Goal: Transaction & Acquisition: Purchase product/service

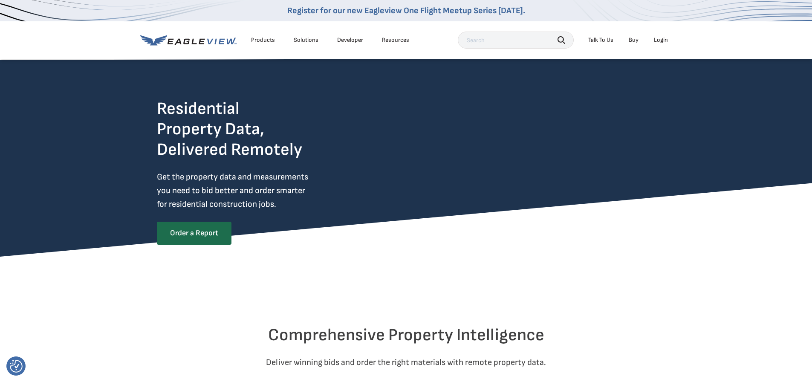
click at [661, 38] on div "Login" at bounding box center [661, 40] width 14 height 8
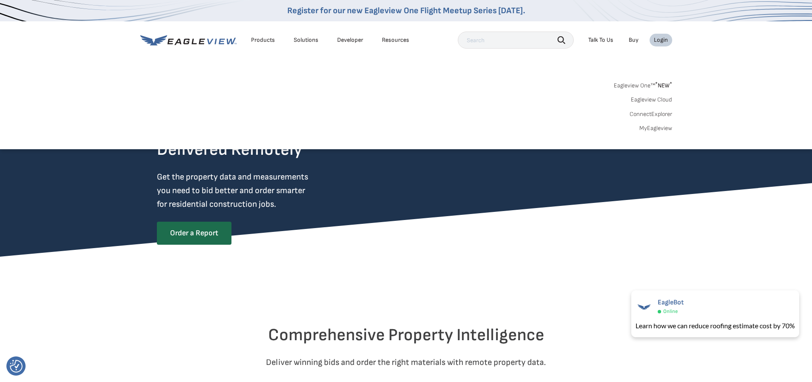
click at [657, 130] on link "MyEagleview" at bounding box center [655, 128] width 33 height 8
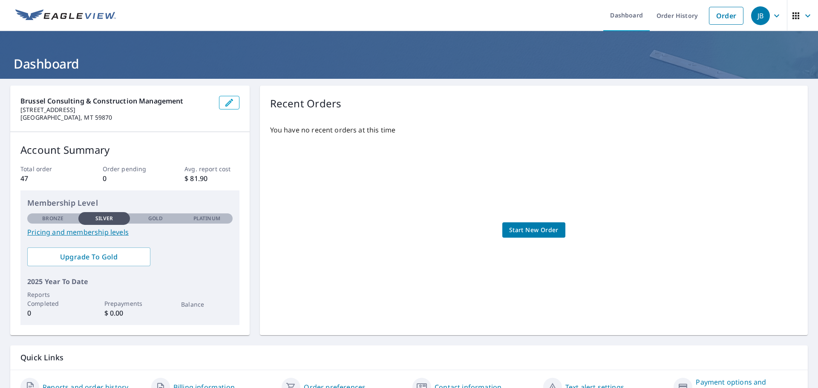
click at [531, 230] on span "Start New Order" at bounding box center [533, 230] width 49 height 11
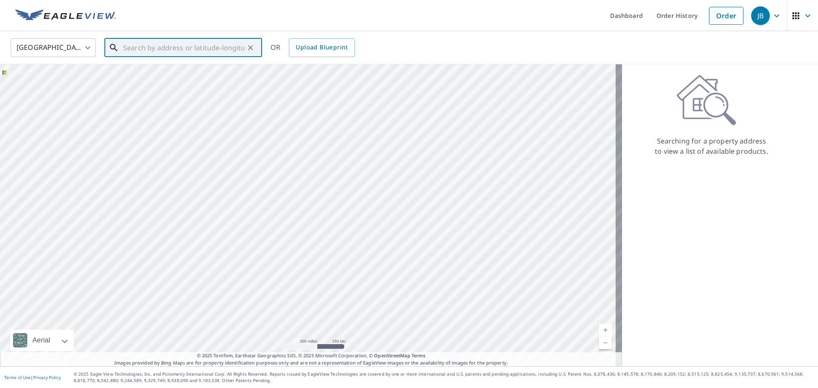
click at [152, 46] on input "text" at bounding box center [183, 48] width 121 height 24
click at [141, 67] on span "[STREET_ADDRESS]" at bounding box center [188, 72] width 134 height 10
type input "[STREET_ADDRESS][PERSON_NAME]"
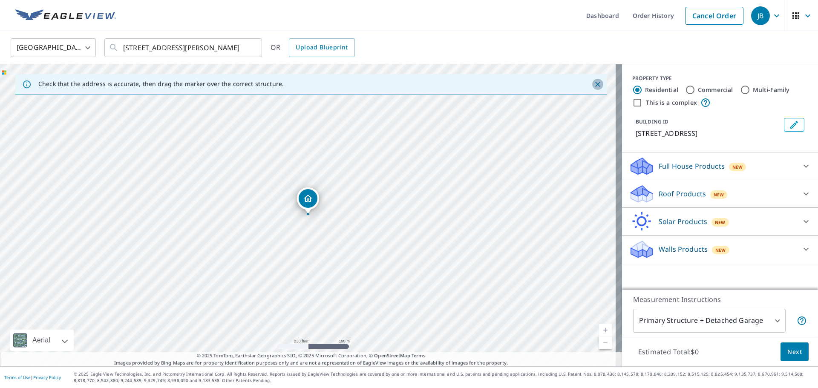
click at [594, 83] on icon "Close" at bounding box center [598, 84] width 9 height 9
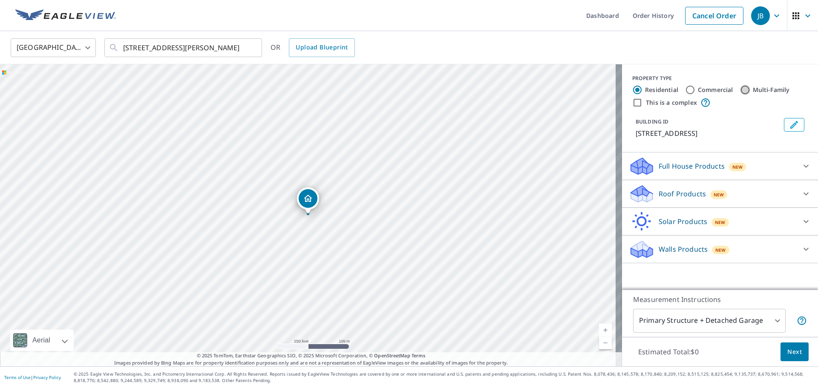
click at [740, 89] on input "Multi-Family" at bounding box center [745, 90] width 10 height 10
radio input "true"
type input "2"
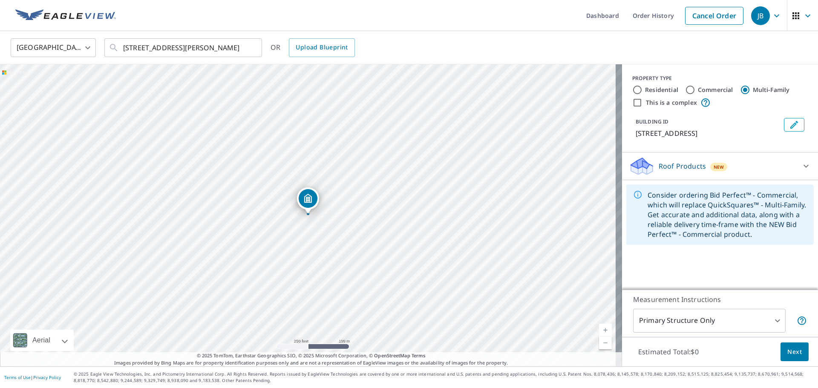
click at [801, 165] on icon at bounding box center [806, 166] width 10 height 10
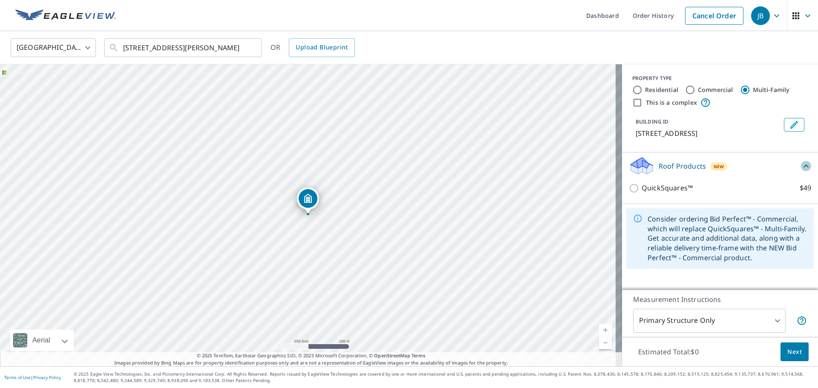
click at [804, 165] on icon at bounding box center [806, 166] width 5 height 3
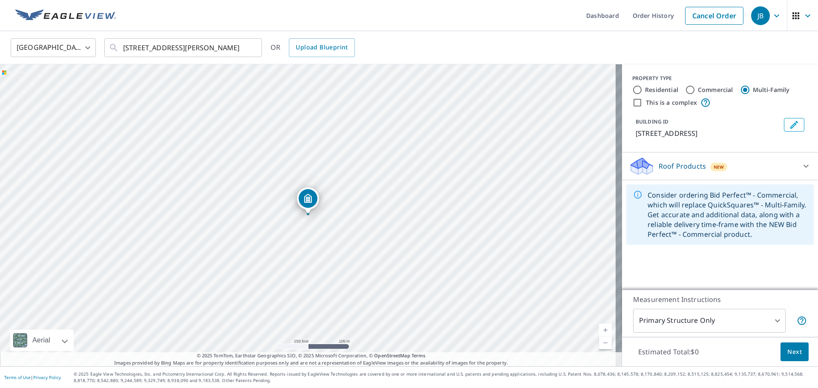
click at [641, 163] on icon at bounding box center [642, 163] width 22 height 11
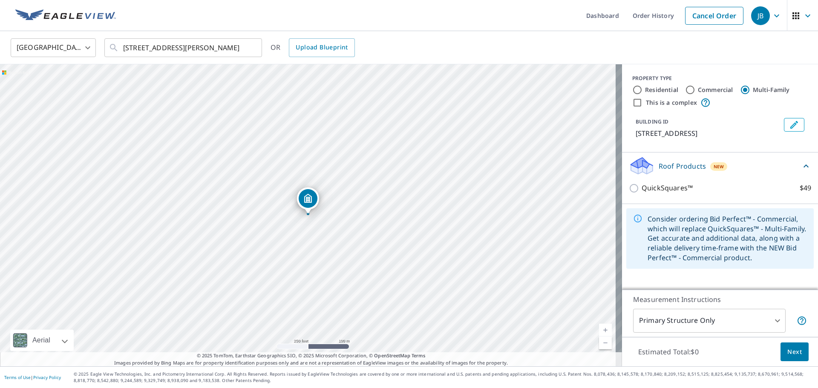
click at [641, 163] on icon at bounding box center [642, 163] width 22 height 11
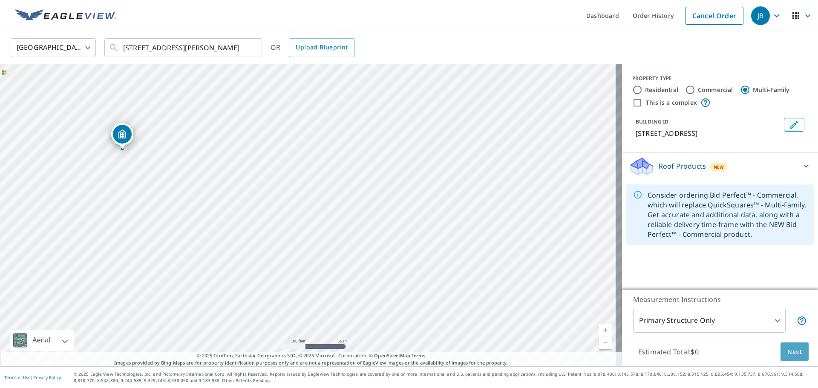
click at [788, 352] on span "Next" at bounding box center [795, 352] width 14 height 11
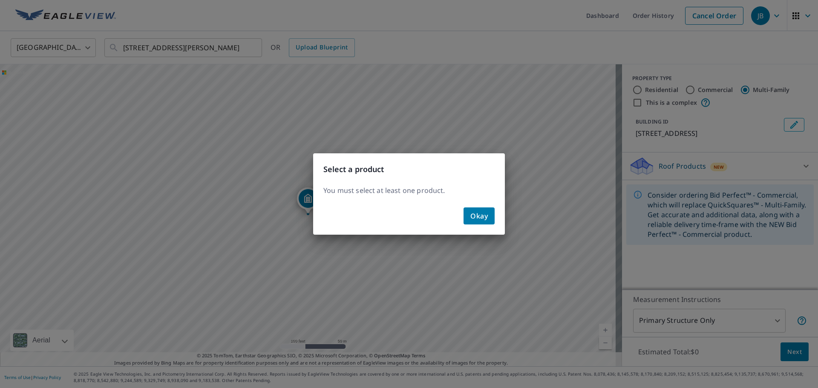
click at [479, 212] on span "Okay" at bounding box center [479, 216] width 17 height 12
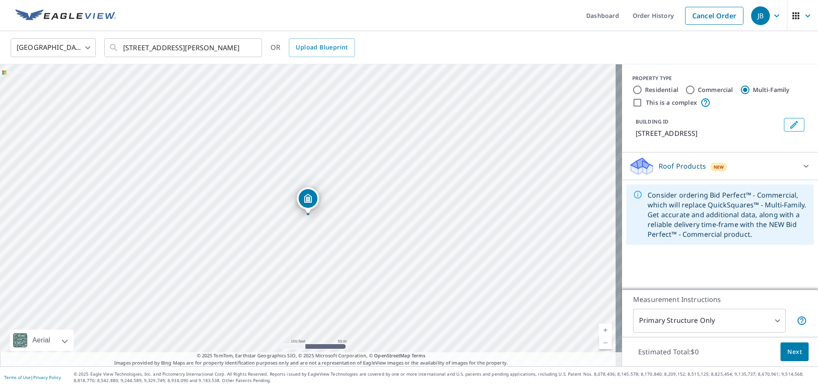
click at [650, 170] on div "Roof Products New" at bounding box center [712, 166] width 167 height 20
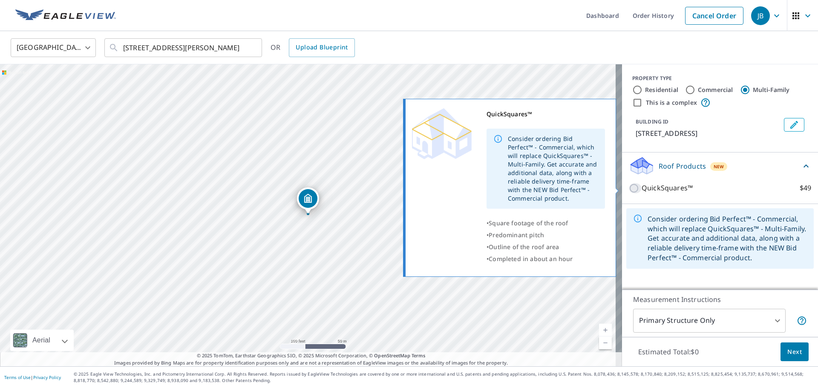
click at [629, 186] on input "QuickSquares™ $49" at bounding box center [635, 188] width 13 height 10
checkbox input "true"
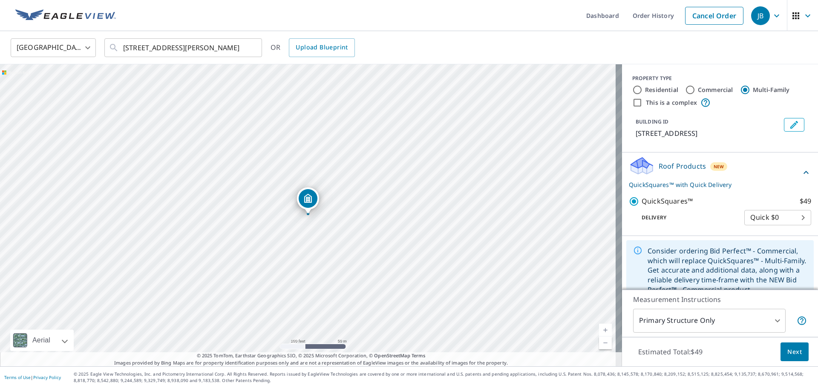
click at [771, 320] on body "JB JB Dashboard Order History Cancel Order JB [GEOGRAPHIC_DATA] [GEOGRAPHIC_DAT…" at bounding box center [409, 194] width 818 height 388
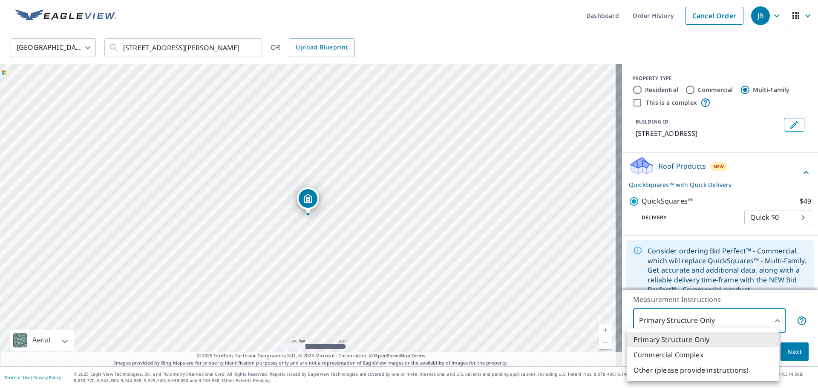
click at [771, 320] on div at bounding box center [409, 194] width 818 height 388
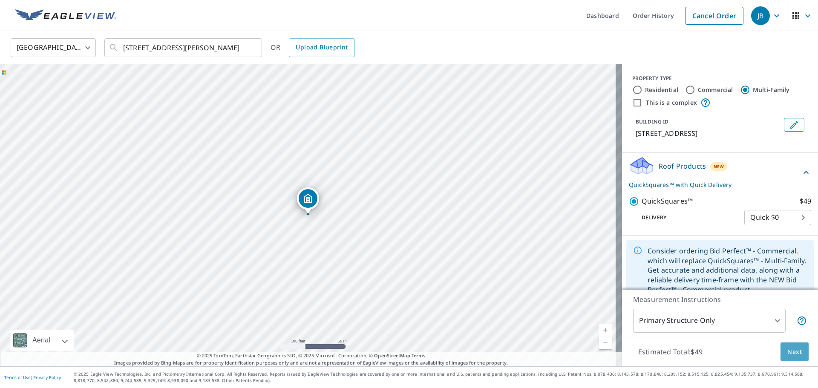
click at [788, 356] on span "Next" at bounding box center [795, 352] width 14 height 11
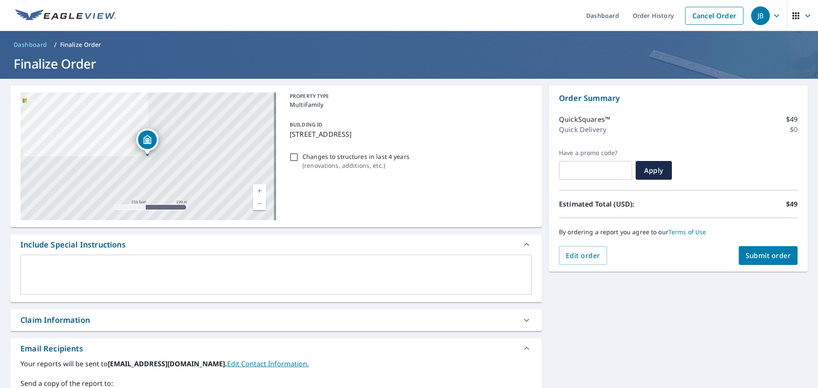
click at [760, 256] on span "Submit order" at bounding box center [769, 255] width 46 height 9
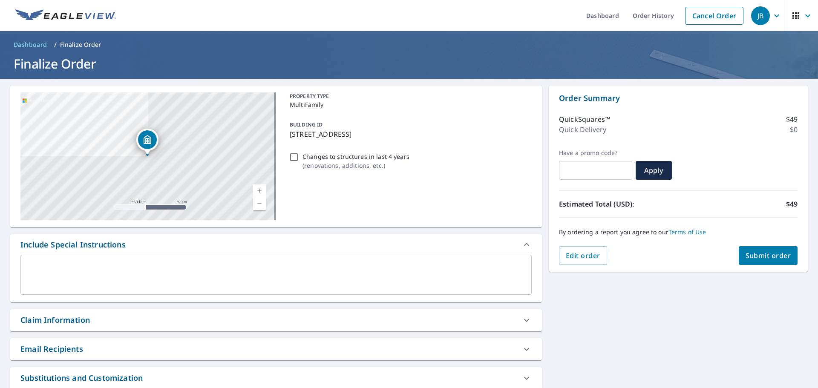
click at [154, 25] on ul "Dashboard Order History Cancel Order" at bounding box center [434, 15] width 627 height 31
click at [481, 56] on h1 "Finalize Order" at bounding box center [409, 63] width 798 height 17
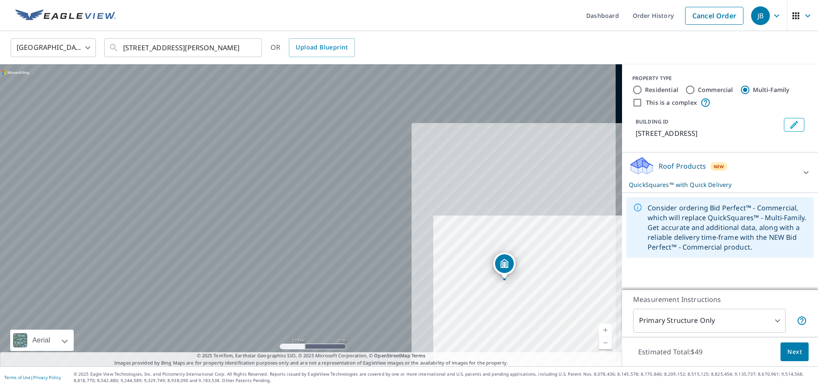
drag, startPoint x: 242, startPoint y: 200, endPoint x: 582, endPoint y: 310, distance: 357.6
click at [592, 318] on div "[STREET_ADDRESS][PERSON_NAME]" at bounding box center [311, 215] width 622 height 302
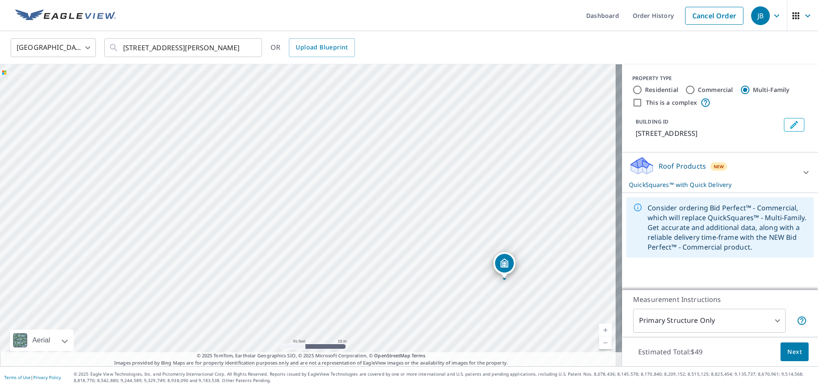
click at [491, 278] on div "[STREET_ADDRESS][PERSON_NAME]" at bounding box center [311, 215] width 622 height 302
click at [801, 173] on icon at bounding box center [806, 172] width 10 height 10
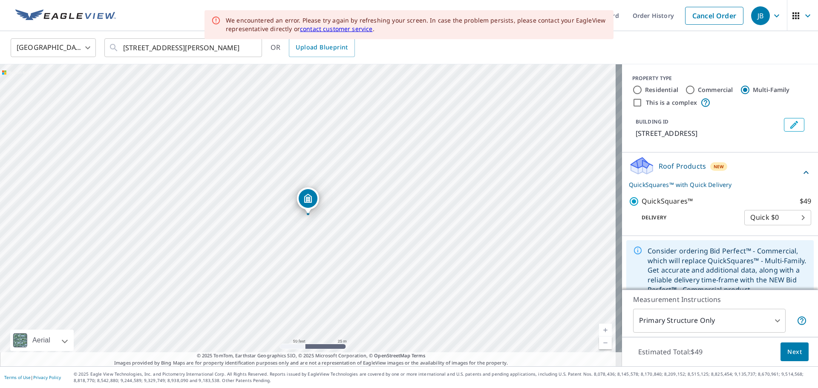
click at [407, 50] on div "[GEOGRAPHIC_DATA] [GEOGRAPHIC_DATA] ​ [STREET_ADDRESS][PERSON_NAME] ​ OR Upload…" at bounding box center [406, 48] width 804 height 20
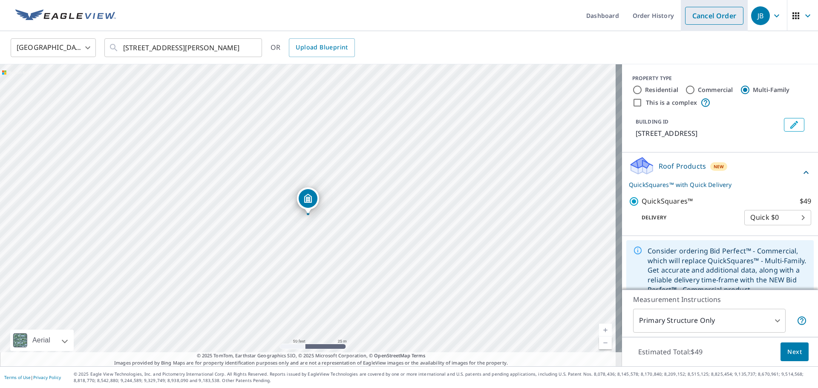
click at [722, 15] on link "Cancel Order" at bounding box center [714, 16] width 58 height 18
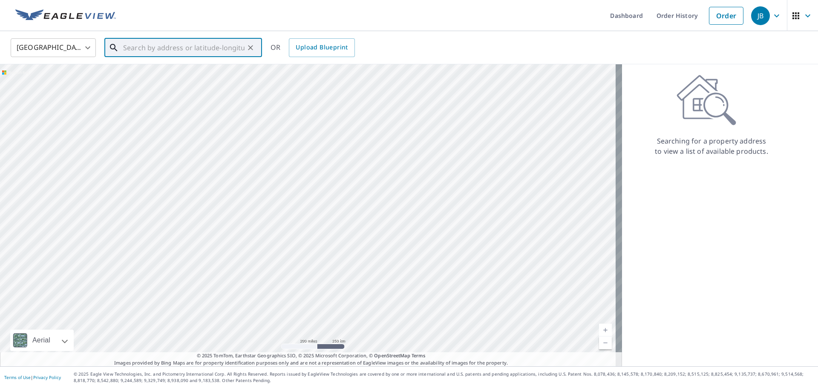
click at [144, 44] on input "text" at bounding box center [183, 48] width 121 height 24
click at [159, 74] on span "7440-7446 [GEOGRAPHIC_DATA]" at bounding box center [188, 72] width 134 height 10
type input "7440-[STREET_ADDRESS][PERSON_NAME]"
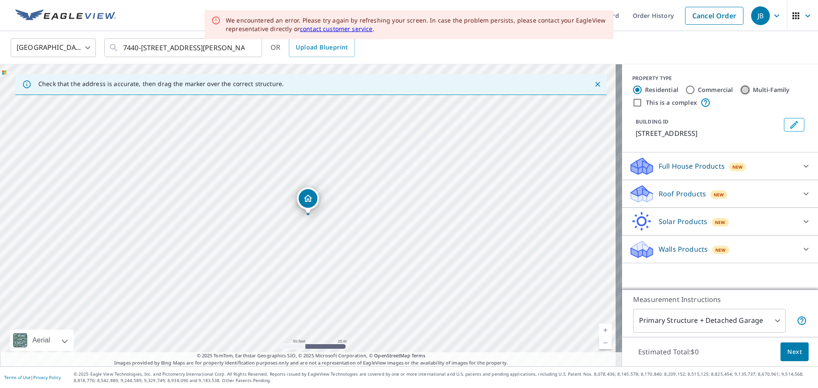
click at [742, 90] on input "Multi-Family" at bounding box center [745, 90] width 10 height 10
radio input "true"
type input "2"
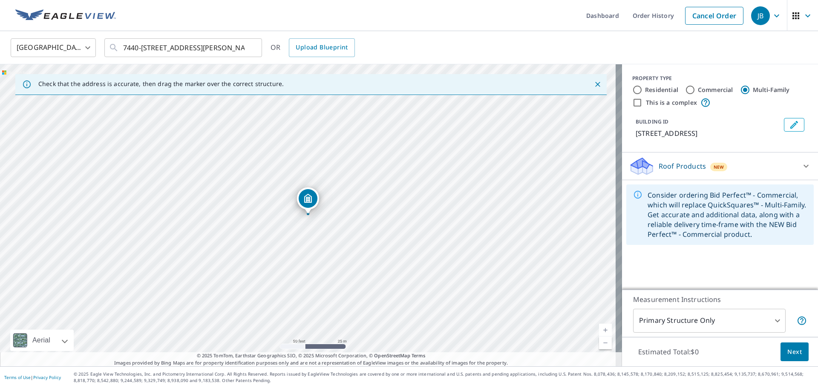
click at [722, 167] on div "Roof Products New" at bounding box center [712, 166] width 167 height 20
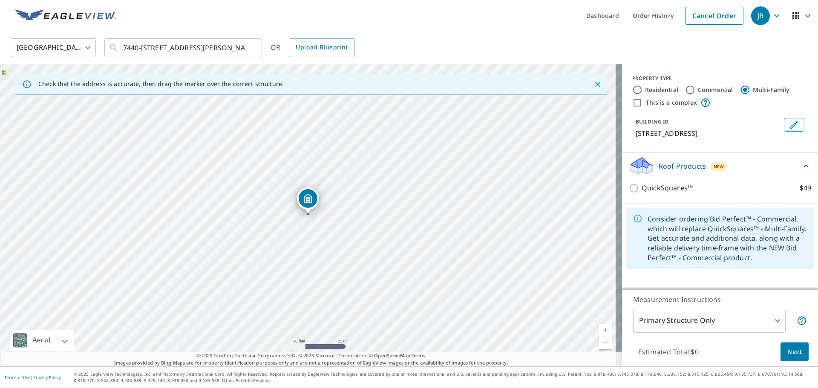
click at [702, 315] on body "JB JB Dashboard Order History Cancel Order JB [GEOGRAPHIC_DATA] [GEOGRAPHIC_DAT…" at bounding box center [409, 194] width 818 height 388
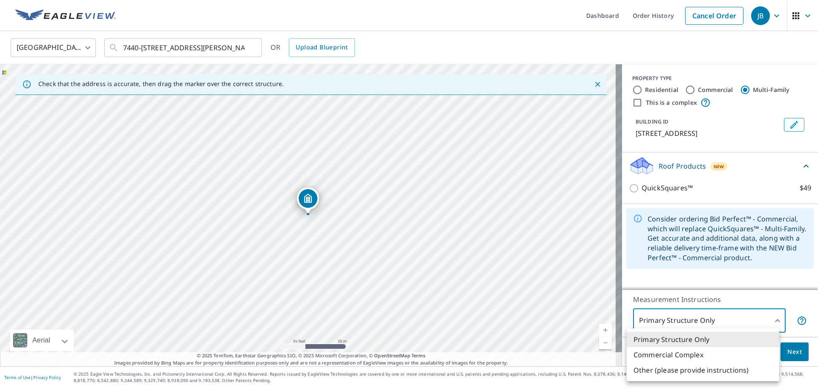
click at [702, 315] on div at bounding box center [409, 194] width 818 height 388
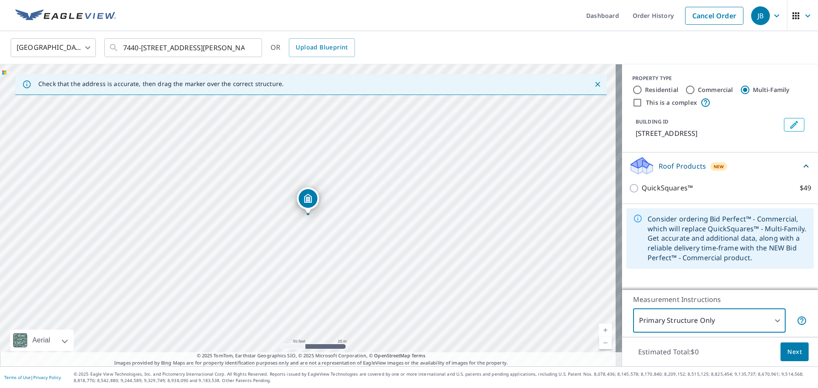
click at [804, 167] on icon at bounding box center [806, 166] width 5 height 3
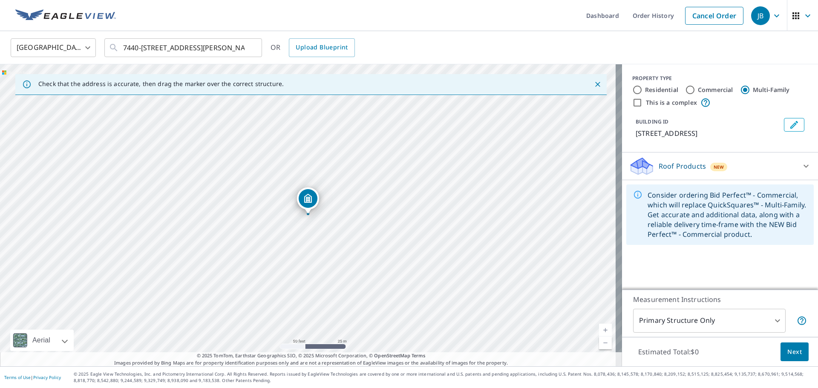
click at [676, 210] on div "Consider ordering Bid Perfect™ - Commercial, which will replace QuickSquares™ -…" at bounding box center [727, 214] width 159 height 55
click at [725, 214] on div "Consider ordering Bid Perfect™ - Commercial, which will replace QuickSquares™ -…" at bounding box center [727, 214] width 159 height 55
click at [803, 17] on icon "button" at bounding box center [808, 16] width 10 height 10
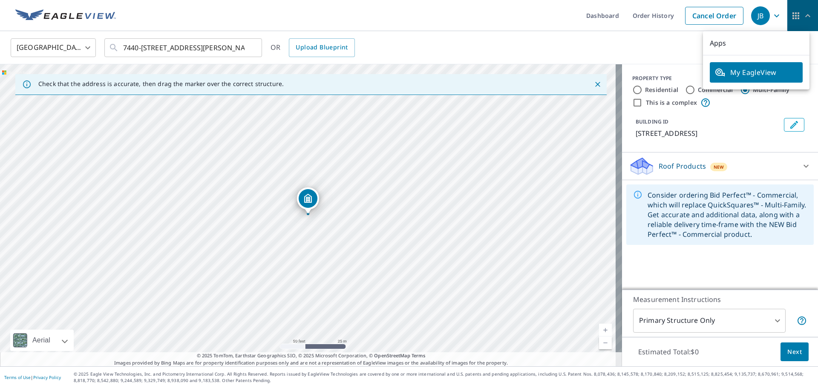
click at [803, 17] on icon "button" at bounding box center [808, 16] width 10 height 10
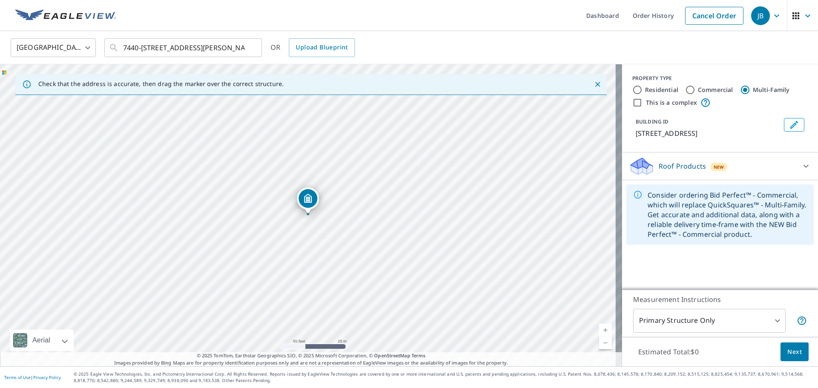
click at [790, 119] on button "Edit building 1" at bounding box center [794, 125] width 20 height 14
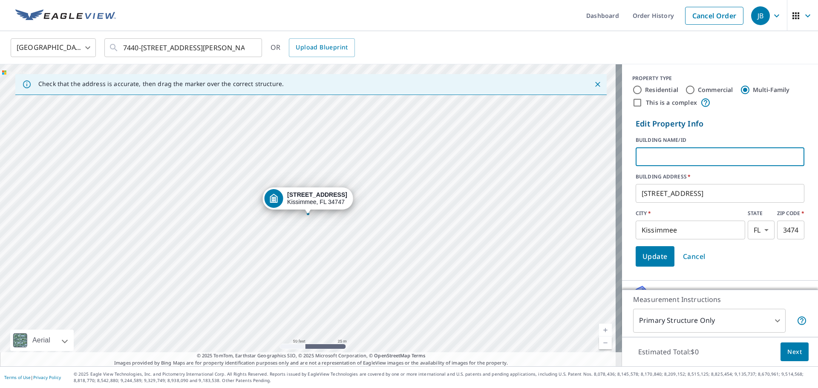
click at [659, 156] on input "text" at bounding box center [720, 157] width 169 height 24
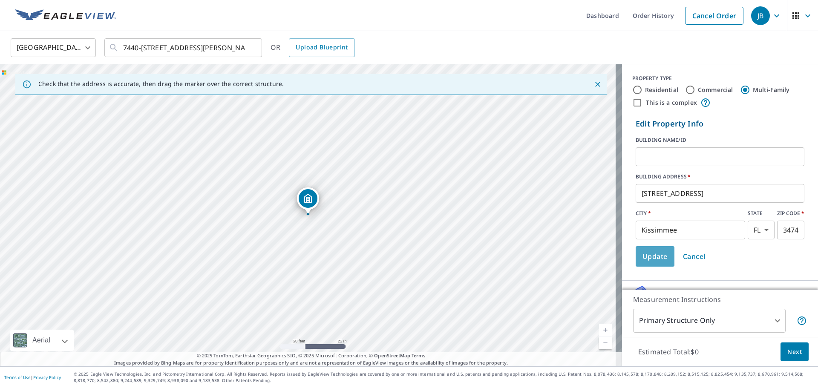
click at [647, 254] on span "Update" at bounding box center [655, 257] width 25 height 12
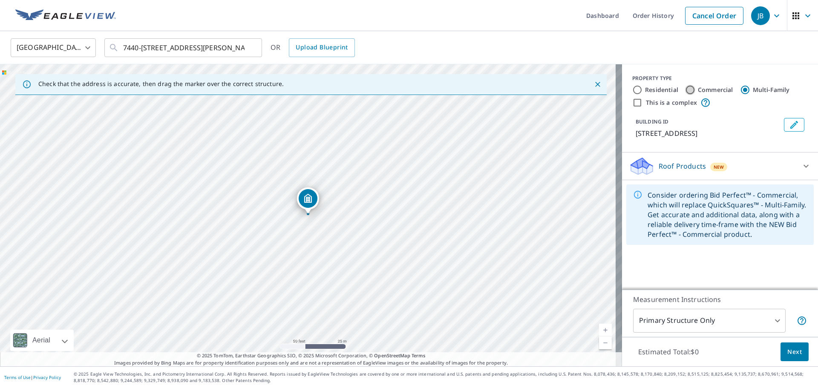
click at [685, 88] on input "Commercial" at bounding box center [690, 90] width 10 height 10
radio input "true"
type input "4"
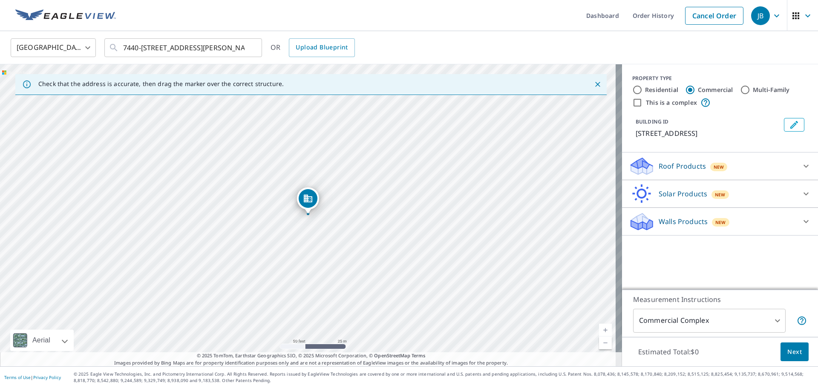
click at [701, 167] on div "Roof Products New" at bounding box center [712, 166] width 167 height 20
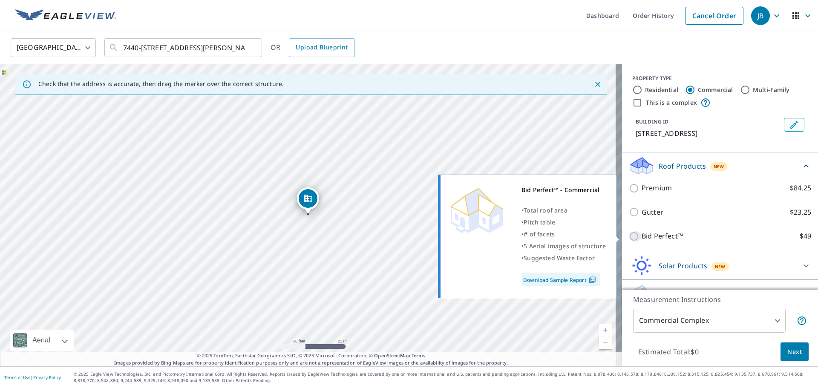
click at [629, 236] on input "Bid Perfect™ $49" at bounding box center [635, 236] width 13 height 10
checkbox input "true"
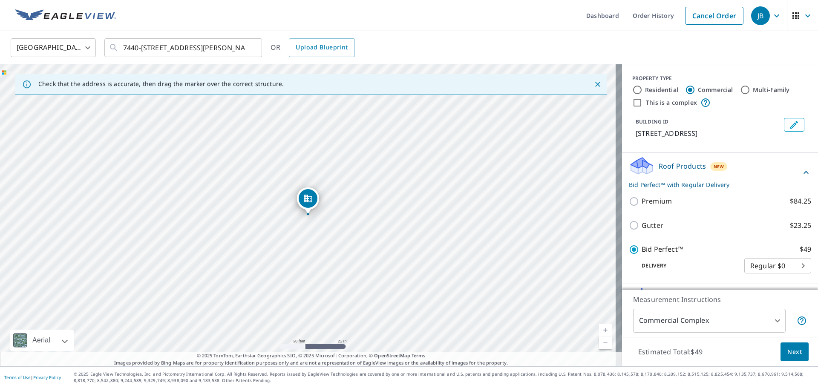
click at [788, 352] on span "Next" at bounding box center [795, 352] width 14 height 11
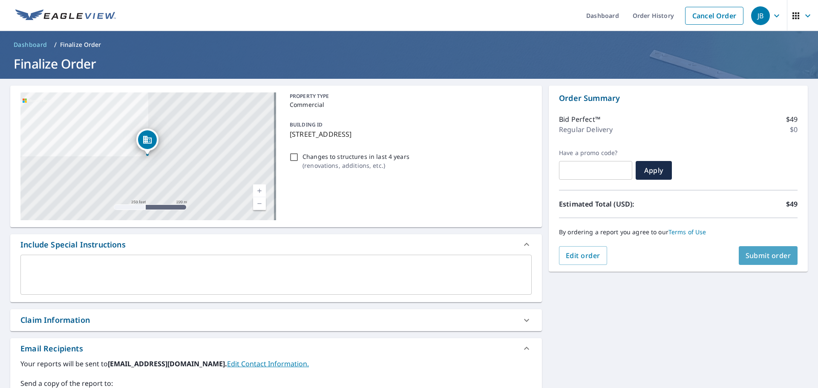
click at [768, 259] on span "Submit order" at bounding box center [769, 255] width 46 height 9
